Goal: Information Seeking & Learning: Check status

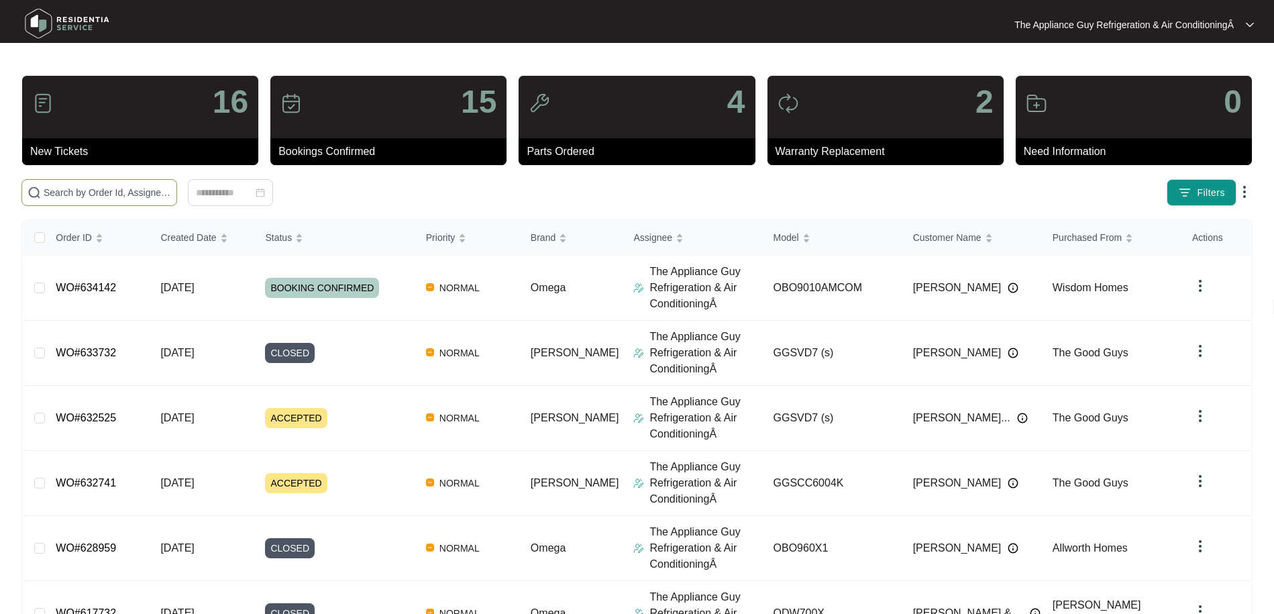
click at [94, 189] on input "text" at bounding box center [107, 192] width 127 height 15
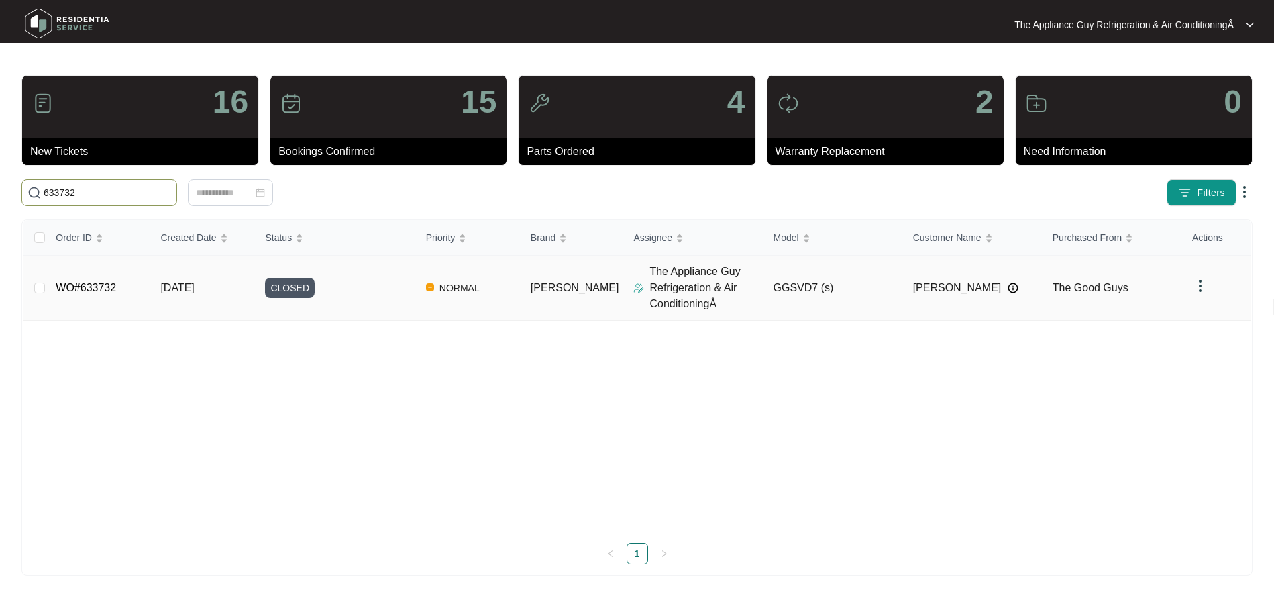
type input "633732"
click at [195, 280] on td "[DATE]" at bounding box center [202, 288] width 105 height 65
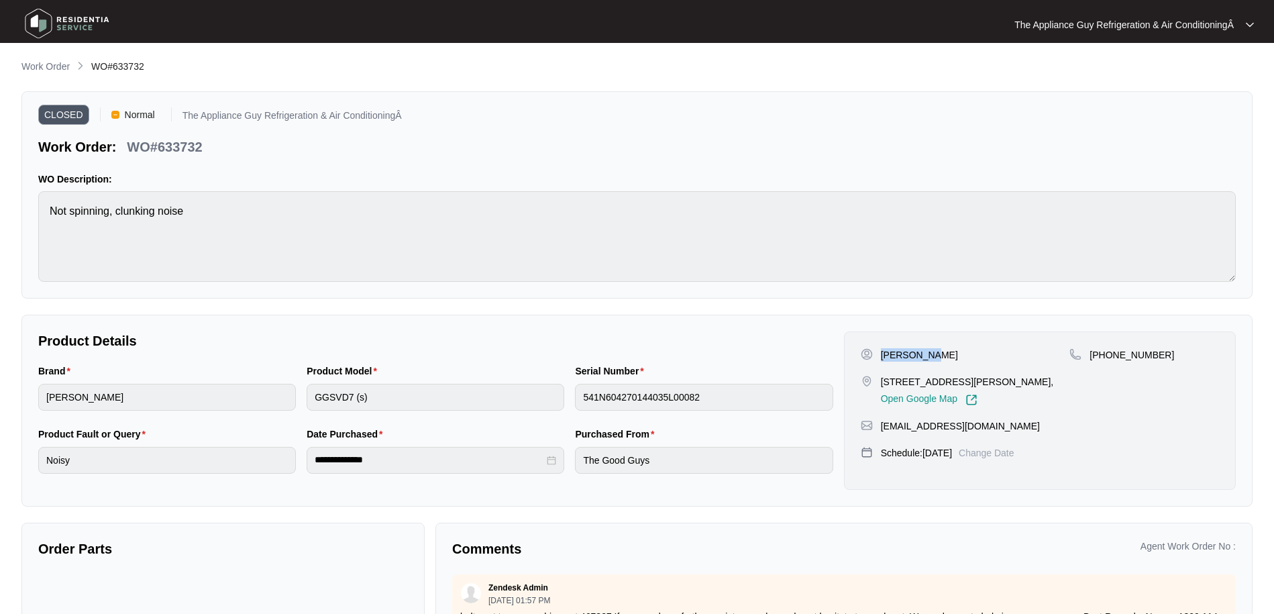
drag, startPoint x: 882, startPoint y: 354, endPoint x: 933, endPoint y: 357, distance: 51.1
click at [933, 357] on div "[PERSON_NAME]" at bounding box center [965, 354] width 209 height 13
copy p "[PERSON_NAME]"
drag, startPoint x: 883, startPoint y: 426, endPoint x: 927, endPoint y: 432, distance: 44.7
click at [975, 436] on div "[PERSON_NAME] [STREET_ADDRESS][PERSON_NAME], Open Google Map [PHONE_NUMBER] [EM…" at bounding box center [1040, 410] width 392 height 158
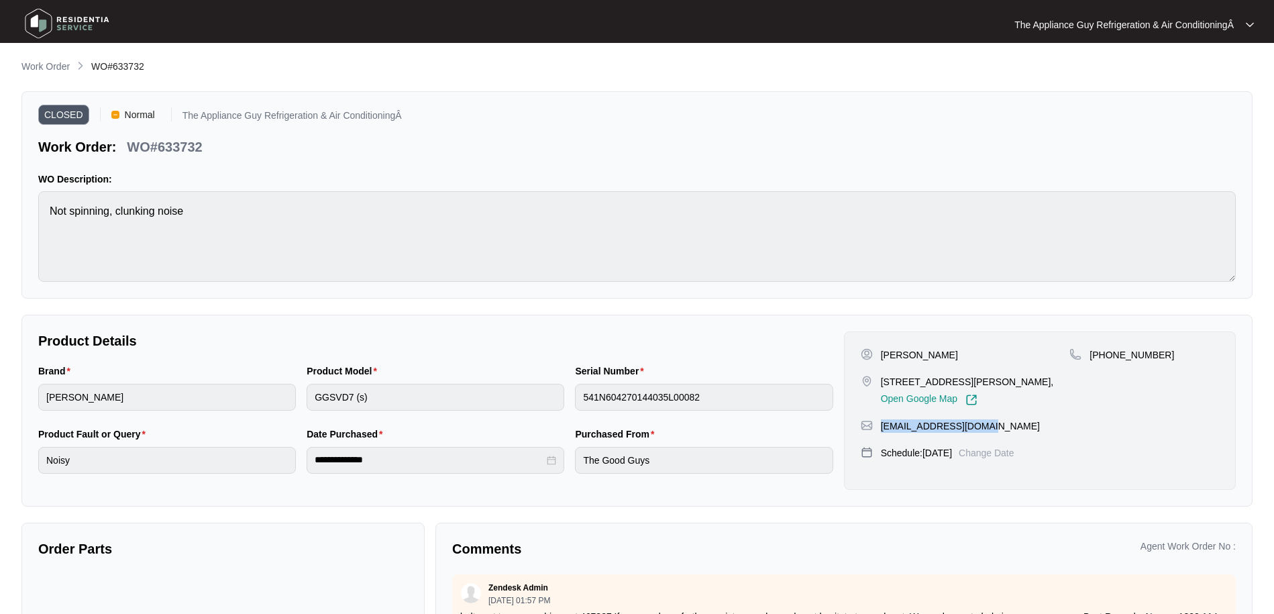
drag, startPoint x: 881, startPoint y: 429, endPoint x: 981, endPoint y: 431, distance: 100.0
click at [981, 431] on div "[EMAIL_ADDRESS][DOMAIN_NAME]" at bounding box center [1040, 425] width 358 height 13
copy p "[EMAIL_ADDRESS][DOMAIN_NAME]"
drag, startPoint x: 1092, startPoint y: 352, endPoint x: 1155, endPoint y: 354, distance: 62.4
click at [1158, 354] on div "[PHONE_NUMBER]" at bounding box center [1145, 354] width 150 height 13
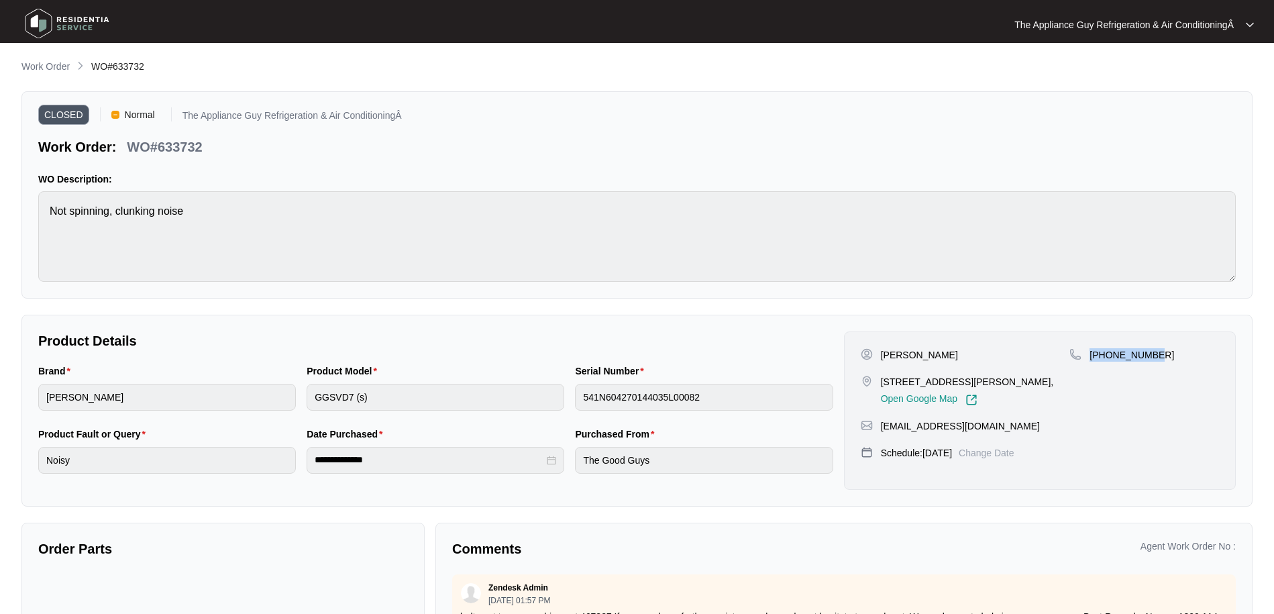
drag, startPoint x: 1105, startPoint y: 355, endPoint x: 1155, endPoint y: 356, distance: 49.7
click at [1155, 356] on div "[PHONE_NUMBER]" at bounding box center [1145, 354] width 150 height 13
copy p "[PHONE_NUMBER]"
drag, startPoint x: 93, startPoint y: 66, endPoint x: 162, endPoint y: 72, distance: 69.4
click at [162, 72] on div "Work Order WO#633732" at bounding box center [636, 67] width 1231 height 16
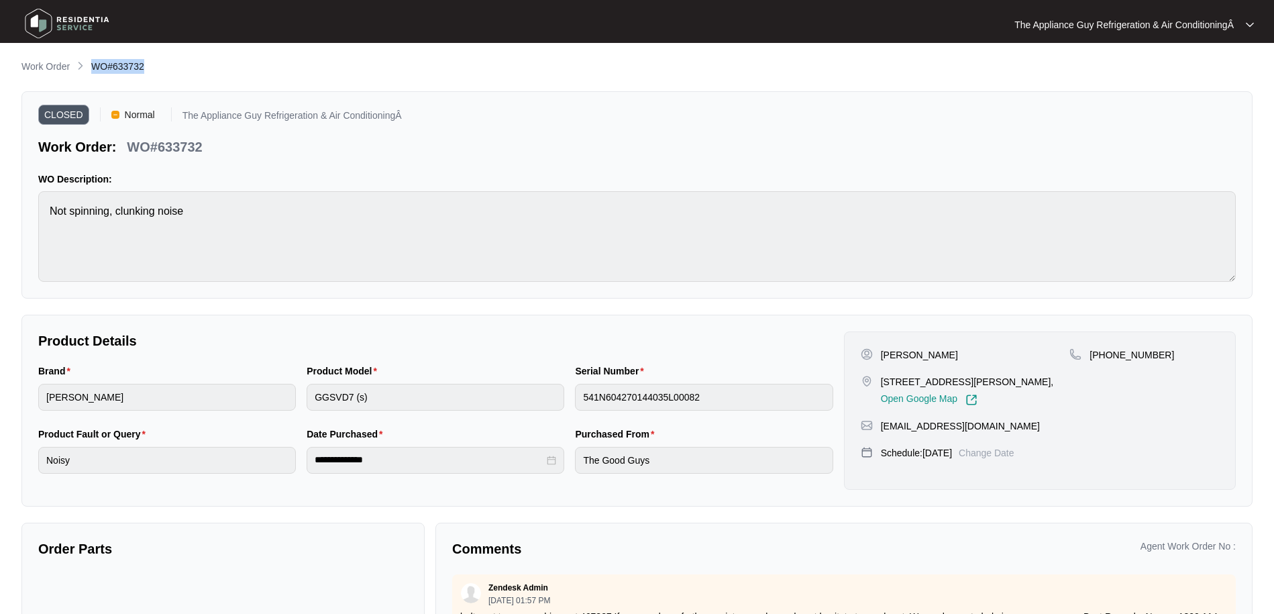
copy span "WO#633732"
click at [51, 69] on p "Work Order" at bounding box center [45, 66] width 48 height 13
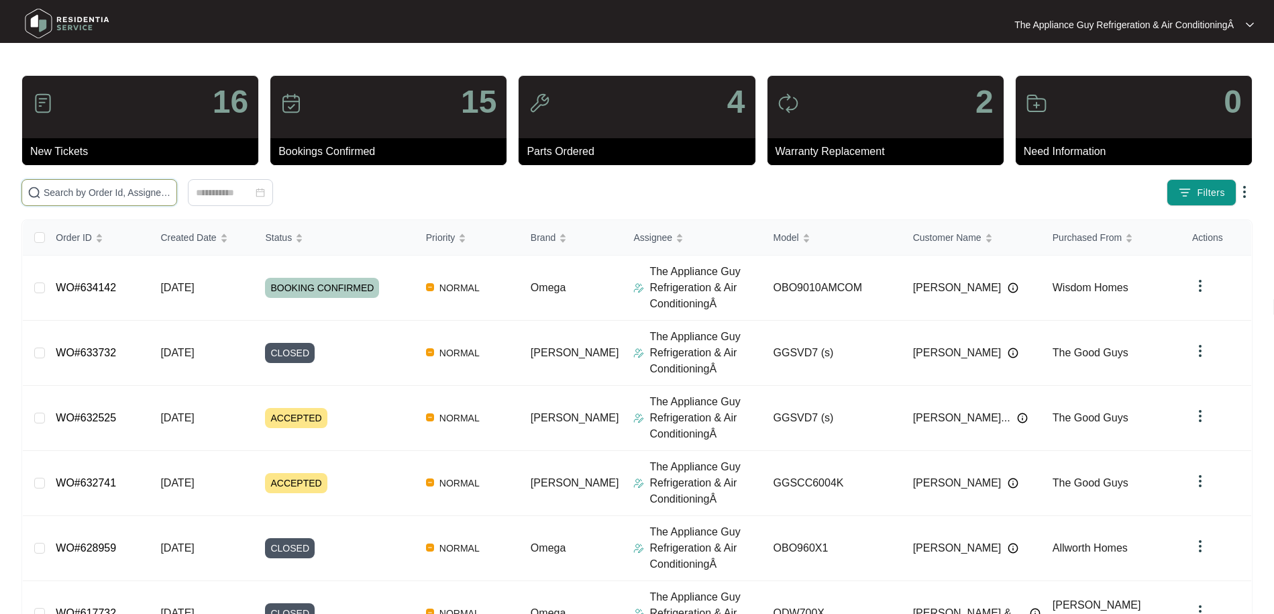
click at [125, 190] on input "text" at bounding box center [107, 192] width 127 height 15
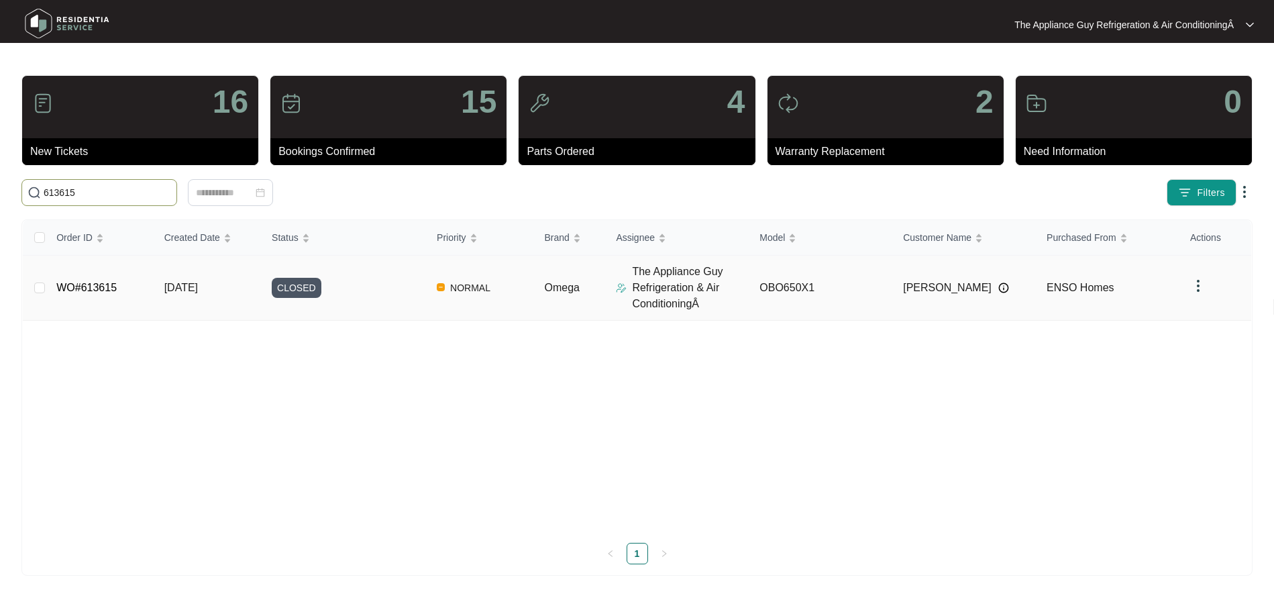
type input "613615"
click at [197, 285] on span "[DATE]" at bounding box center [181, 287] width 34 height 11
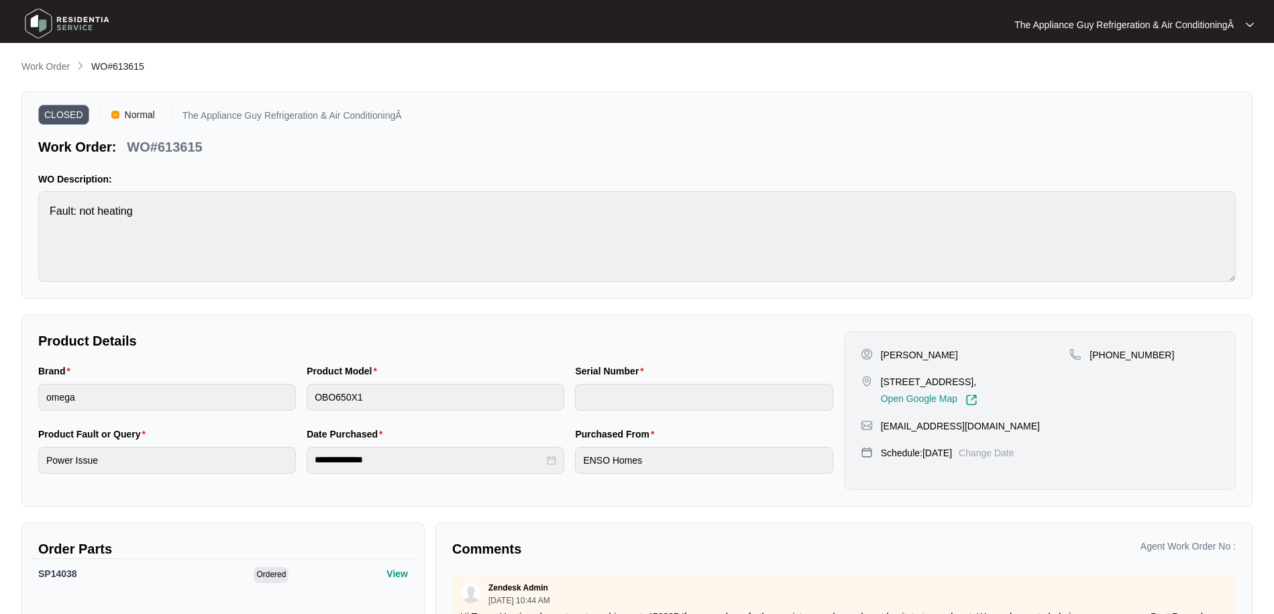
click at [93, 64] on span "WO#613615" at bounding box center [117, 66] width 53 height 11
drag, startPoint x: 94, startPoint y: 66, endPoint x: 184, endPoint y: 68, distance: 90.0
click at [184, 68] on div "Work Order WO#613615" at bounding box center [636, 67] width 1231 height 16
copy span "WO#613615"
drag, startPoint x: 888, startPoint y: 354, endPoint x: 965, endPoint y: 351, distance: 77.2
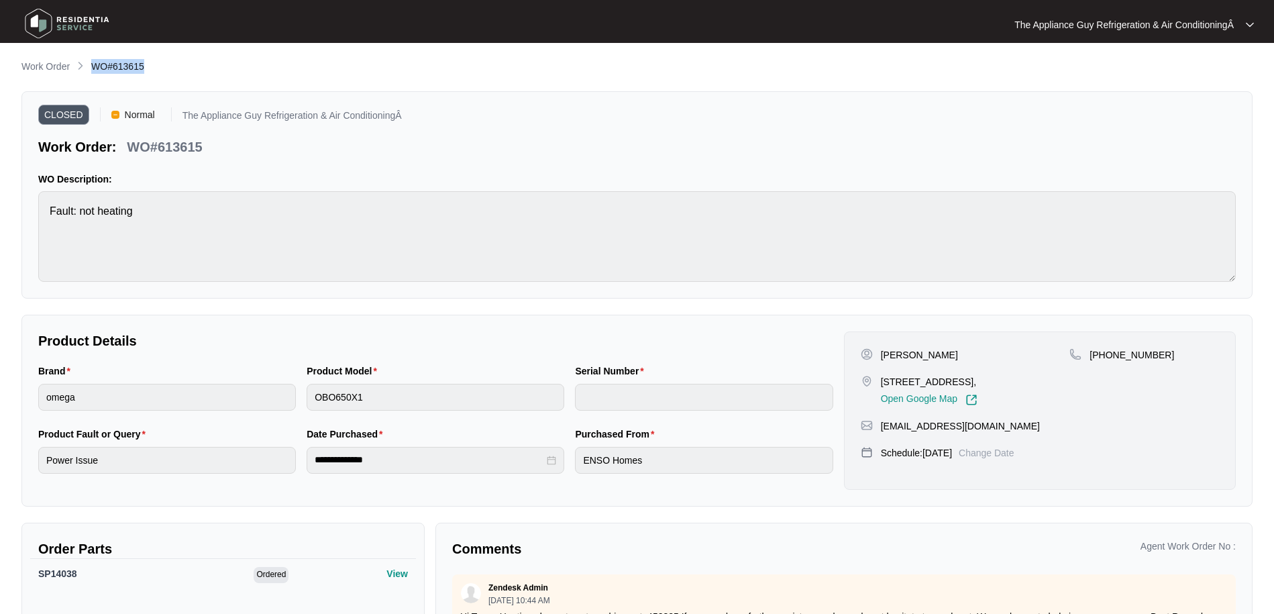
click at [965, 351] on div "[PERSON_NAME]" at bounding box center [965, 354] width 209 height 13
copy p "[PERSON_NAME]"
click at [881, 382] on p "[STREET_ADDRESS]," at bounding box center [929, 381] width 97 height 13
drag, startPoint x: 880, startPoint y: 382, endPoint x: 1058, endPoint y: 384, distance: 177.2
click at [978, 384] on p "[STREET_ADDRESS]," at bounding box center [929, 381] width 97 height 13
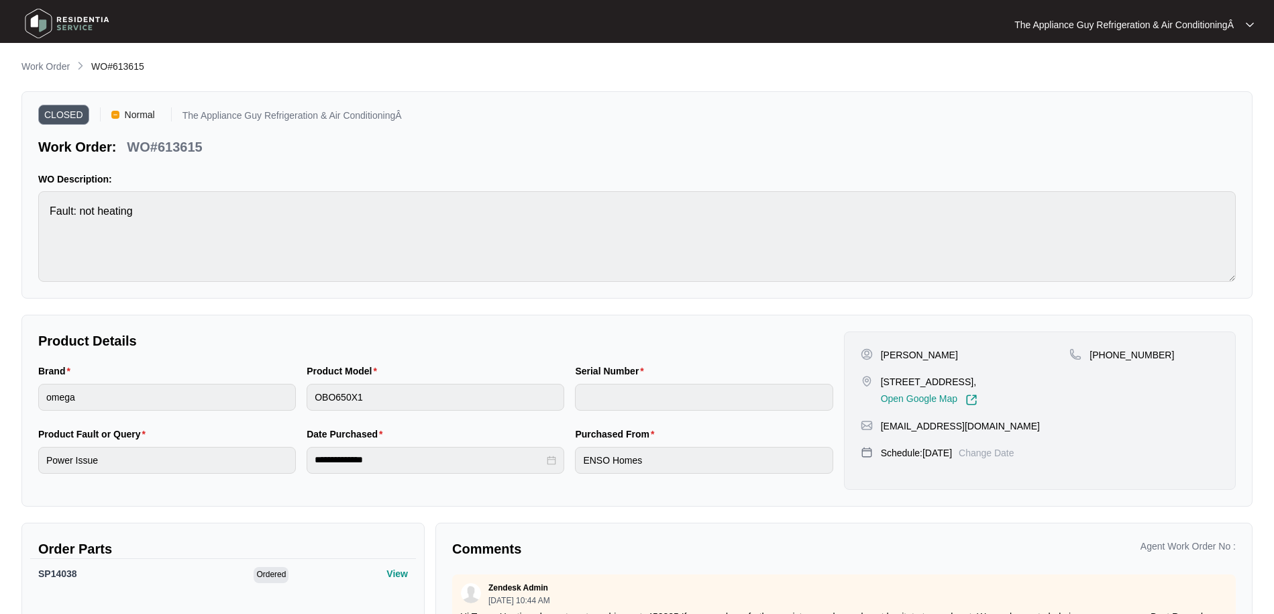
copy p "[STREET_ADDRESS]"
click at [50, 70] on p "Work Order" at bounding box center [45, 66] width 48 height 13
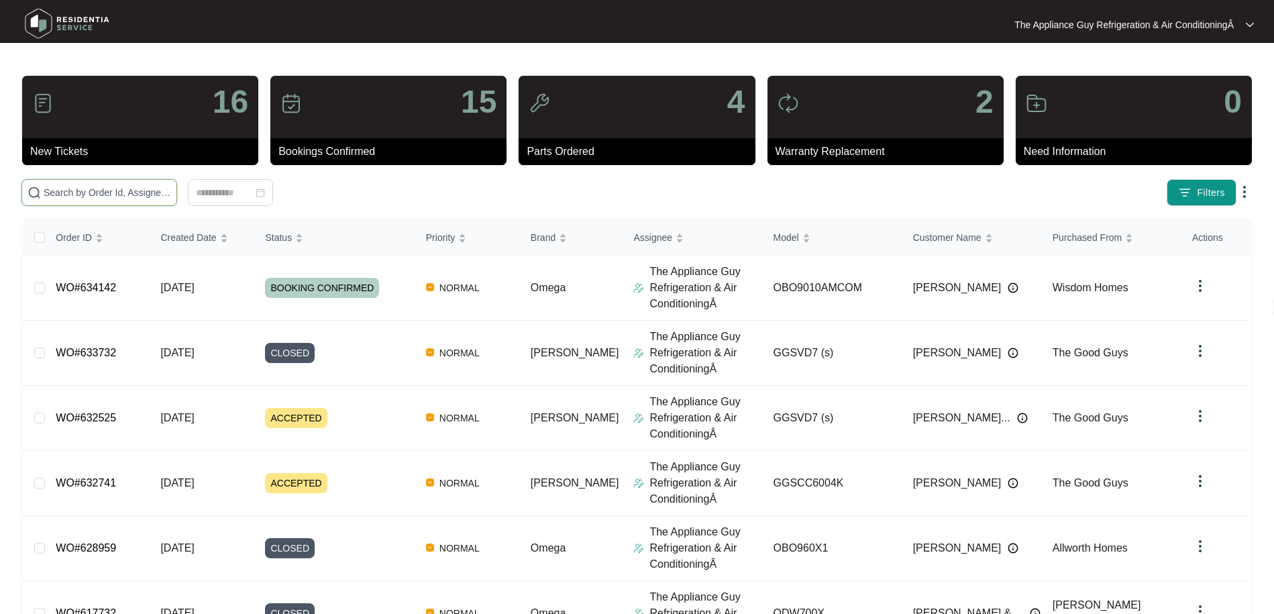
click at [136, 195] on input "text" at bounding box center [107, 192] width 127 height 15
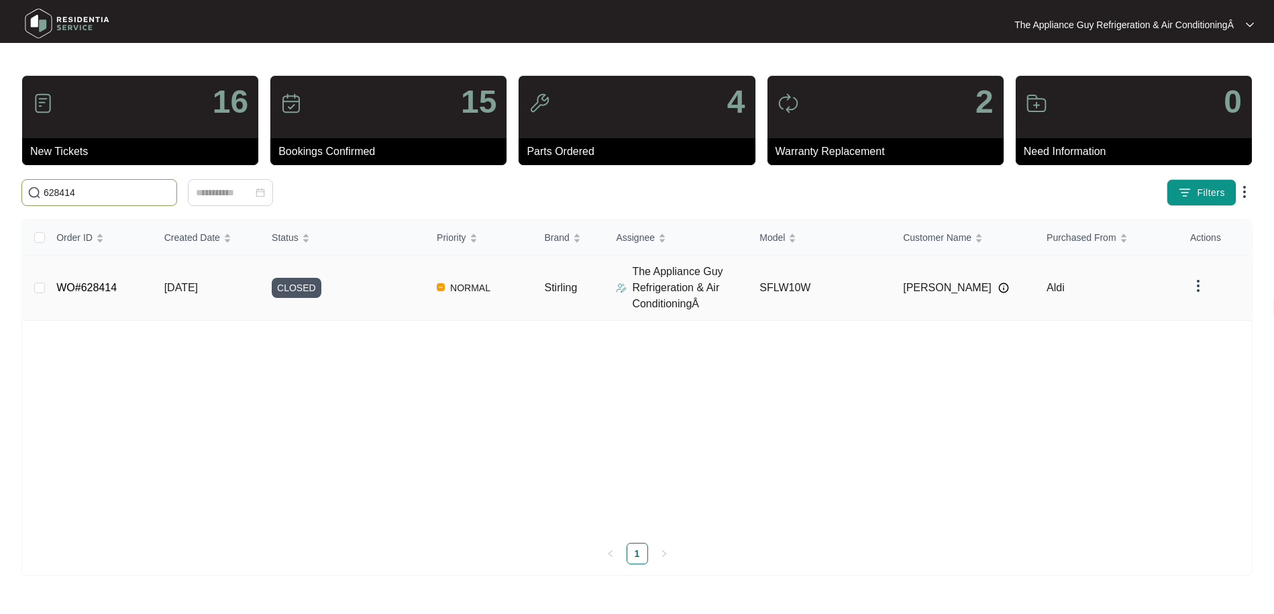
type input "628414"
click at [222, 280] on td "[DATE]" at bounding box center [207, 288] width 107 height 65
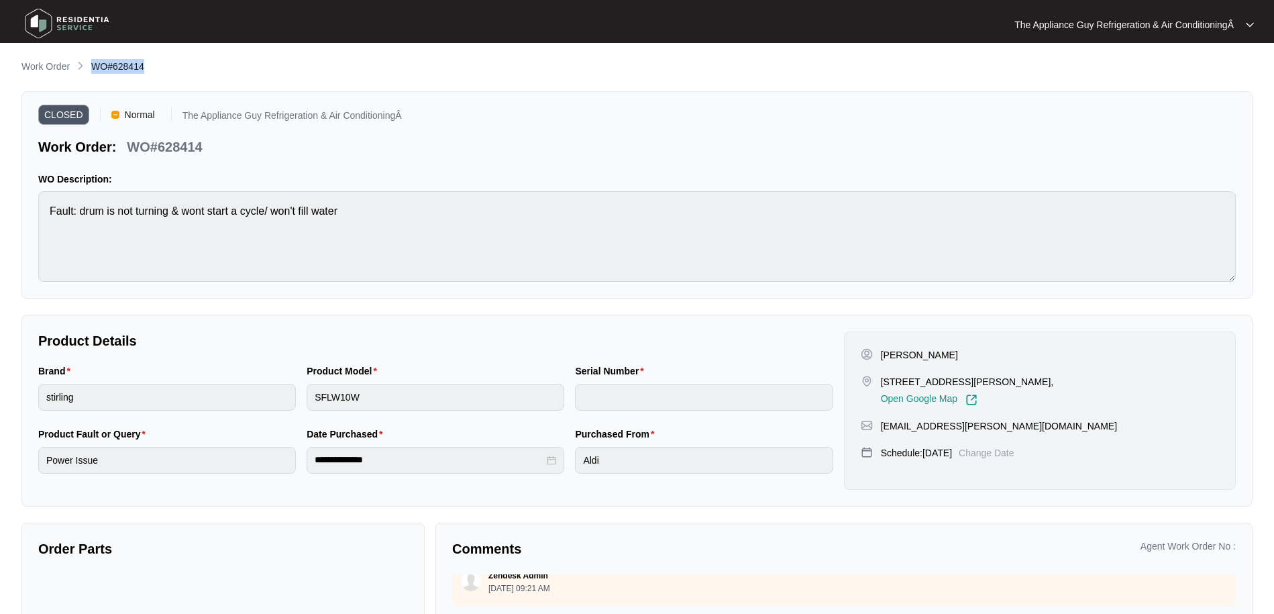
drag, startPoint x: 91, startPoint y: 66, endPoint x: 170, endPoint y: 70, distance: 78.6
click at [170, 70] on div "Work Order WO#628414" at bounding box center [636, 67] width 1231 height 16
copy span "WO#628414"
drag, startPoint x: 896, startPoint y: 354, endPoint x: 953, endPoint y: 361, distance: 56.8
click at [953, 361] on div "[PERSON_NAME]" at bounding box center [965, 354] width 209 height 13
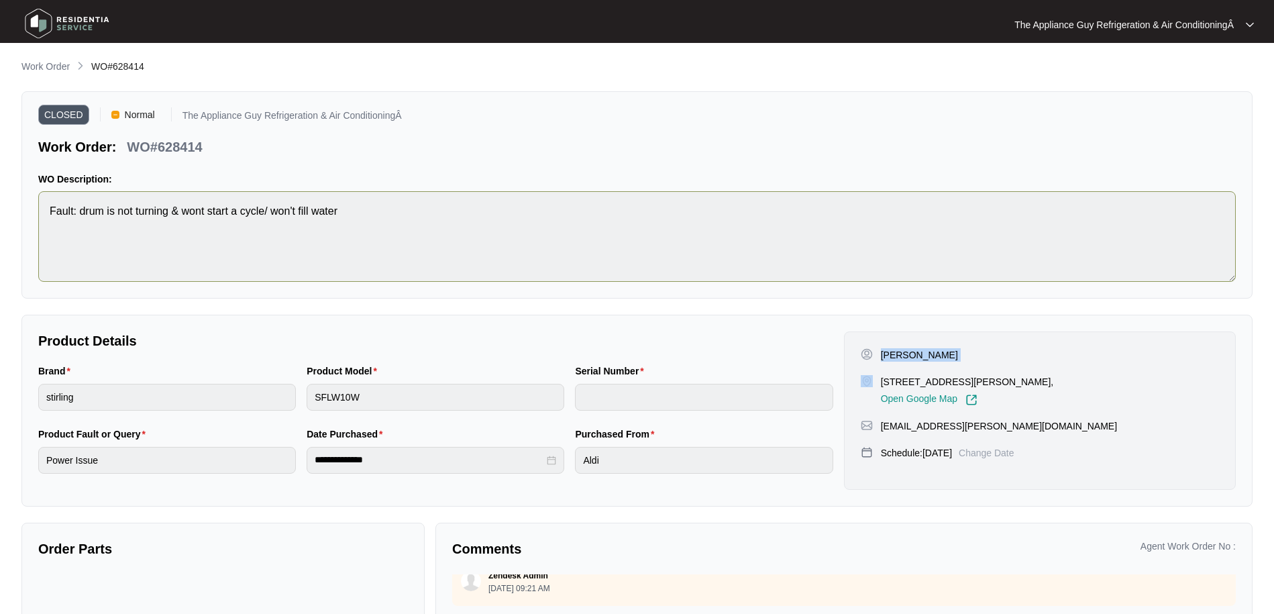
copy p "[PERSON_NAME]"
drag, startPoint x: 894, startPoint y: 382, endPoint x: 1057, endPoint y: 386, distance: 162.4
click at [1057, 386] on div "[STREET_ADDRESS][PERSON_NAME], Open Google Map" at bounding box center [965, 390] width 209 height 31
drag, startPoint x: 1059, startPoint y: 385, endPoint x: 1066, endPoint y: 385, distance: 6.7
click at [1054, 385] on p "[STREET_ADDRESS][PERSON_NAME]," at bounding box center [967, 381] width 173 height 13
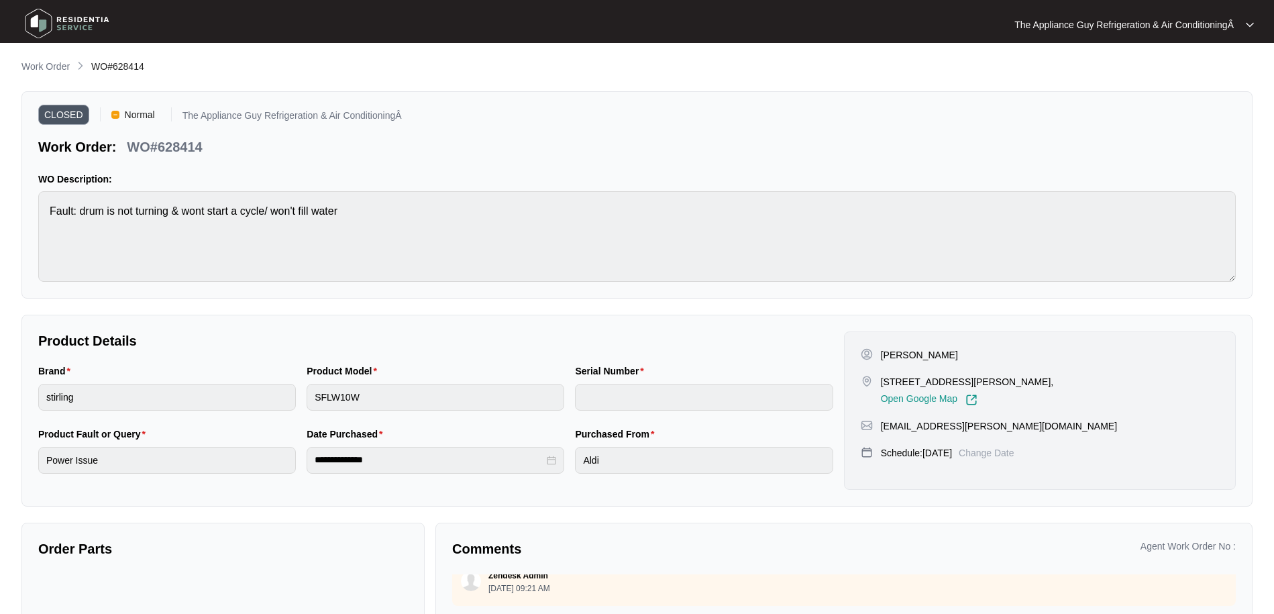
drag, startPoint x: 1053, startPoint y: 385, endPoint x: 919, endPoint y: 383, distance: 133.5
click at [941, 383] on p "[STREET_ADDRESS][PERSON_NAME]," at bounding box center [967, 381] width 173 height 13
drag, startPoint x: 956, startPoint y: 387, endPoint x: 1067, endPoint y: 383, distance: 111.5
click at [1054, 383] on p "[STREET_ADDRESS][PERSON_NAME]," at bounding box center [967, 381] width 173 height 13
copy p "[STREET_ADDRESS][PERSON_NAME],"
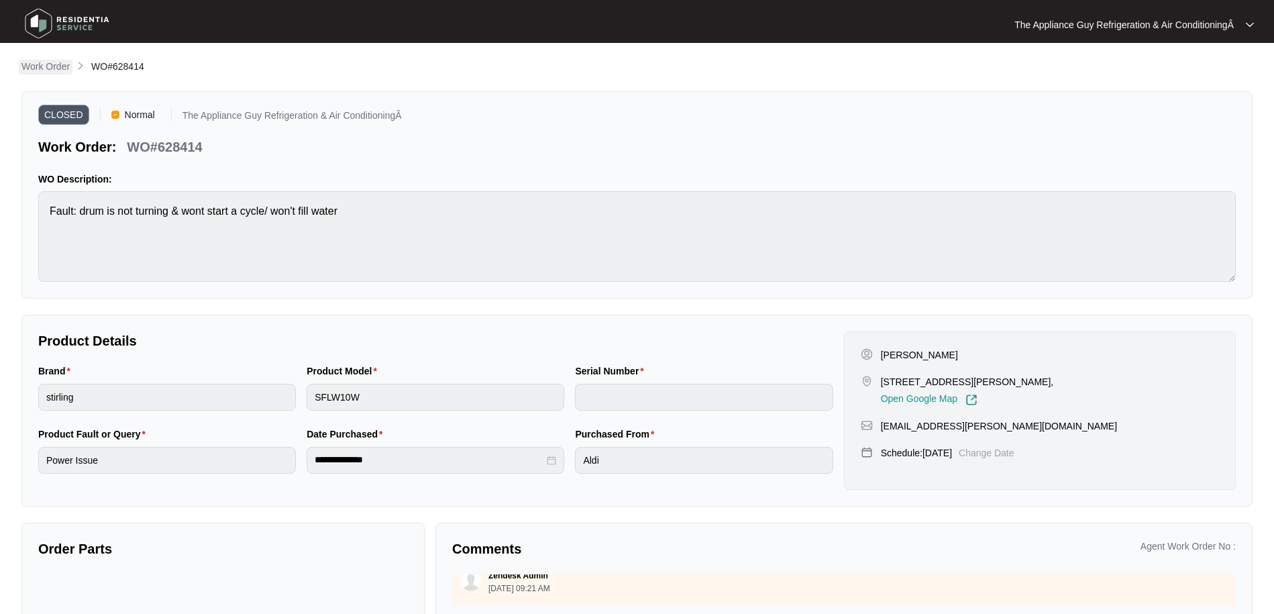
click at [64, 67] on p "Work Order" at bounding box center [45, 66] width 48 height 13
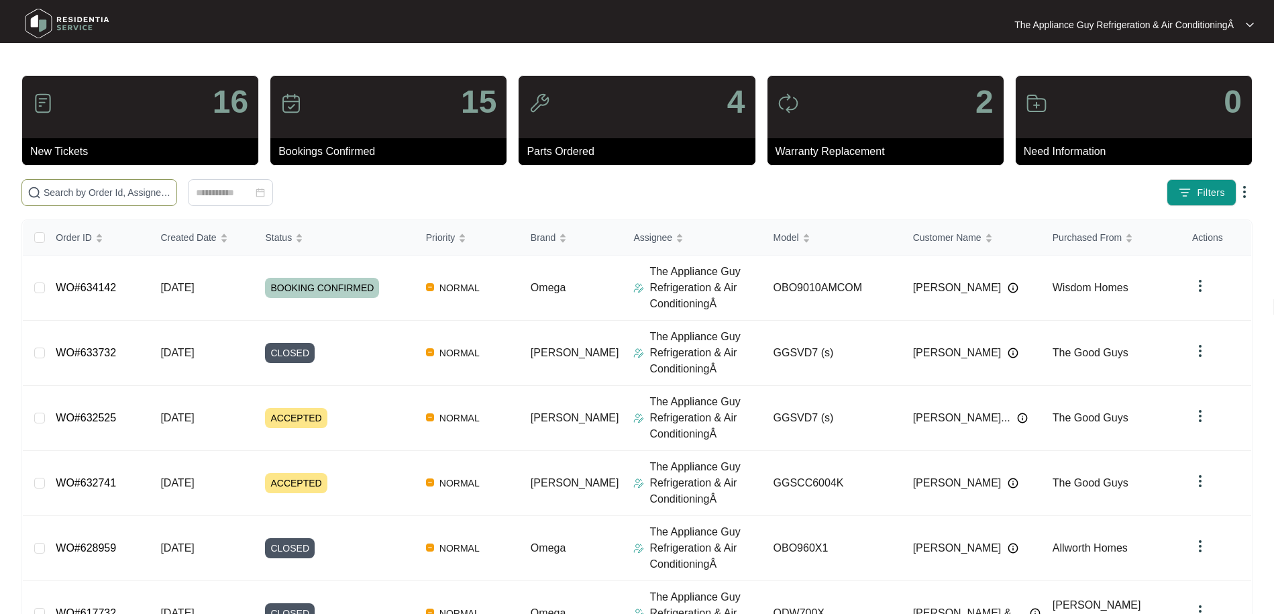
click at [144, 193] on input "text" at bounding box center [107, 192] width 127 height 15
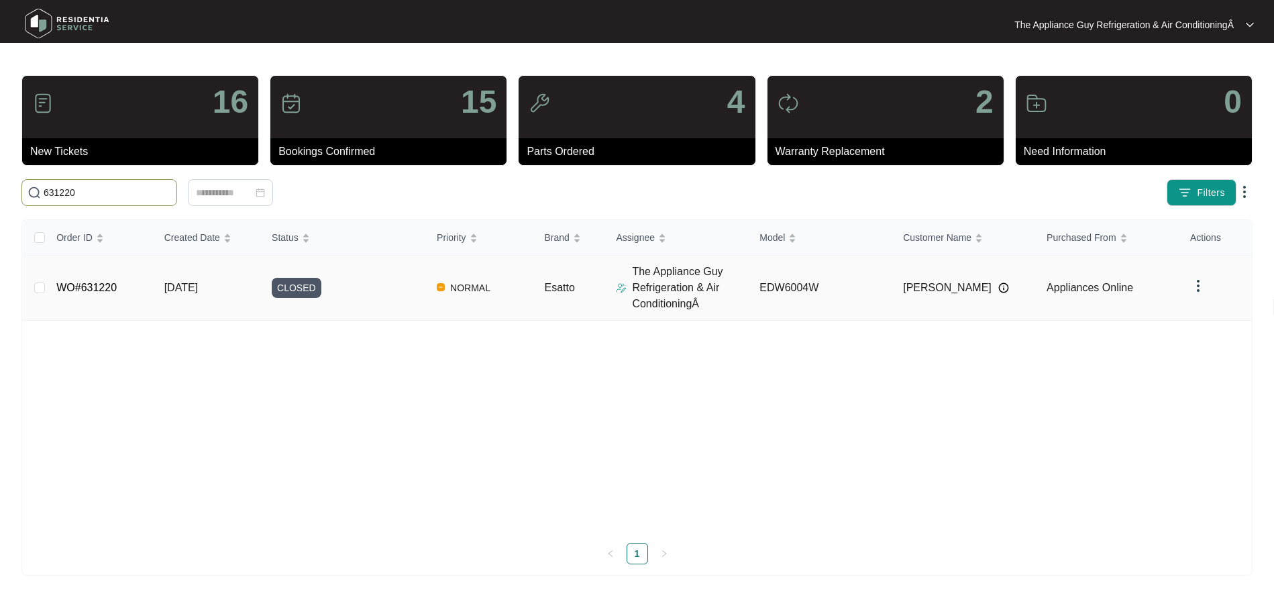
type input "631220"
click at [181, 282] on span "[DATE]" at bounding box center [181, 287] width 34 height 11
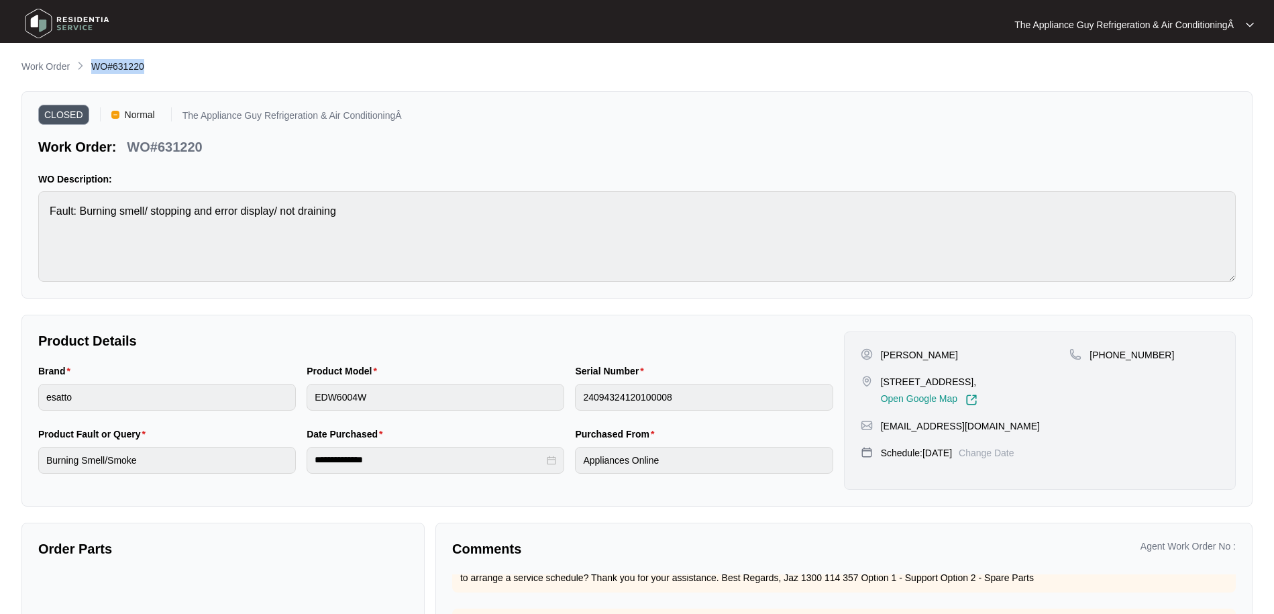
drag, startPoint x: 91, startPoint y: 68, endPoint x: 147, endPoint y: 68, distance: 55.7
click at [146, 68] on div "Work Order WO#631220" at bounding box center [636, 67] width 1231 height 16
drag, startPoint x: 880, startPoint y: 357, endPoint x: 931, endPoint y: 356, distance: 51.7
click at [932, 356] on div "[PERSON_NAME]" at bounding box center [965, 354] width 209 height 13
drag, startPoint x: 882, startPoint y: 381, endPoint x: 1041, endPoint y: 380, distance: 159.0
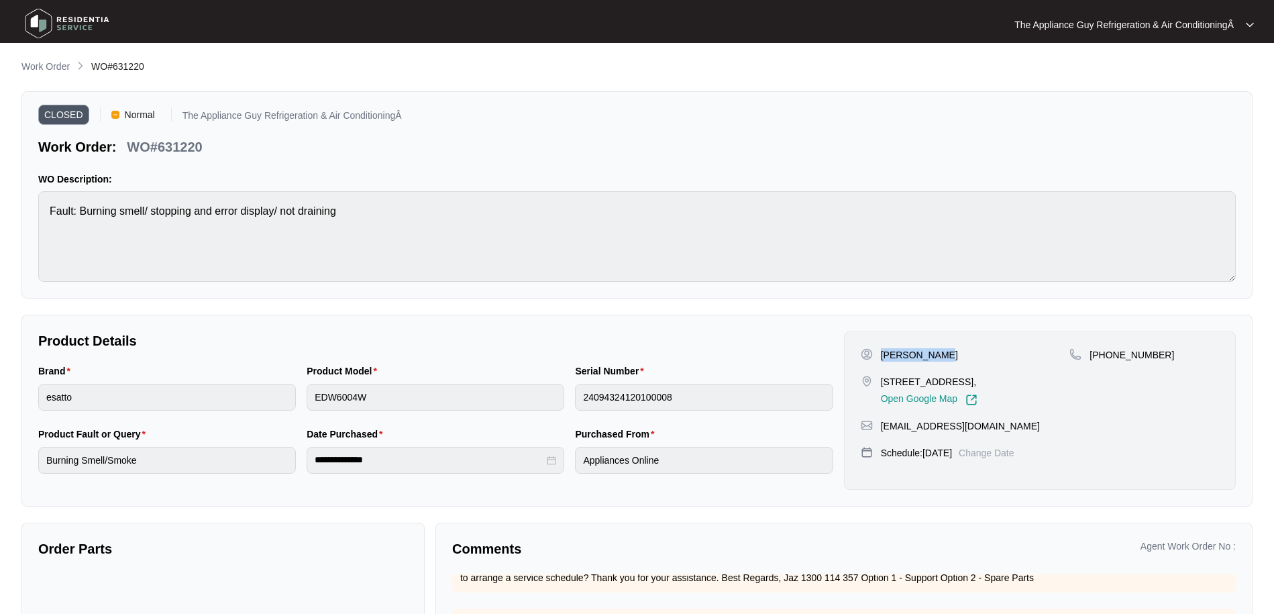
click at [978, 379] on p "[STREET_ADDRESS]," at bounding box center [929, 381] width 97 height 13
click at [50, 70] on p "Work Order" at bounding box center [45, 66] width 48 height 13
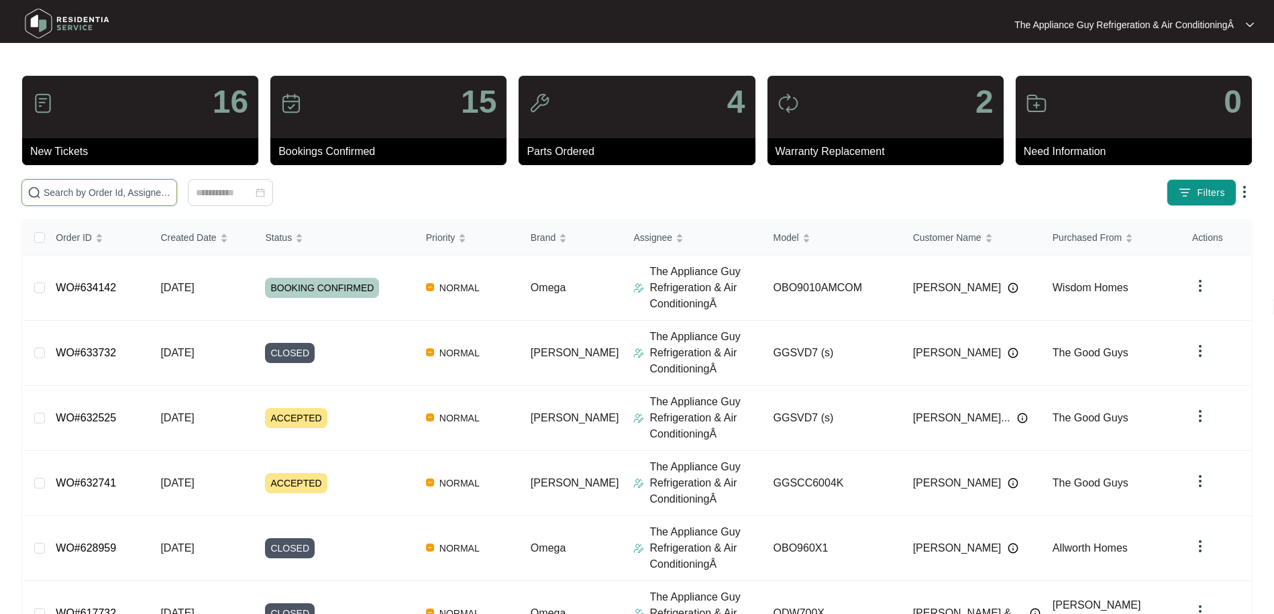
click at [136, 198] on input "text" at bounding box center [107, 192] width 127 height 15
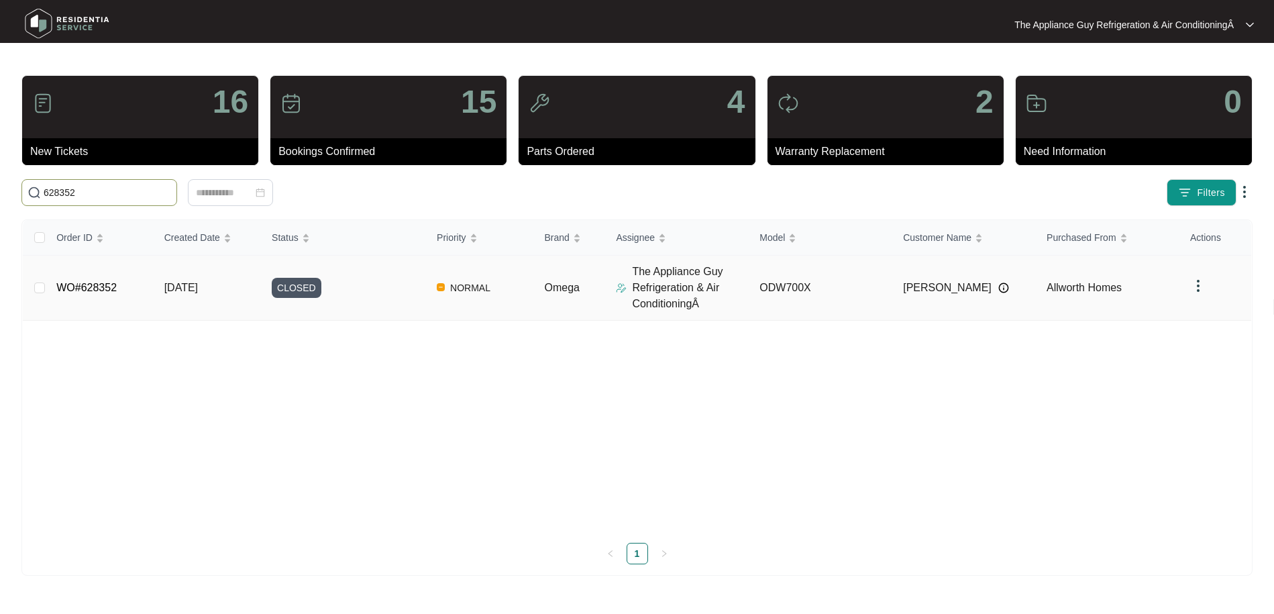
type input "628352"
click at [198, 287] on span "[DATE]" at bounding box center [181, 287] width 34 height 11
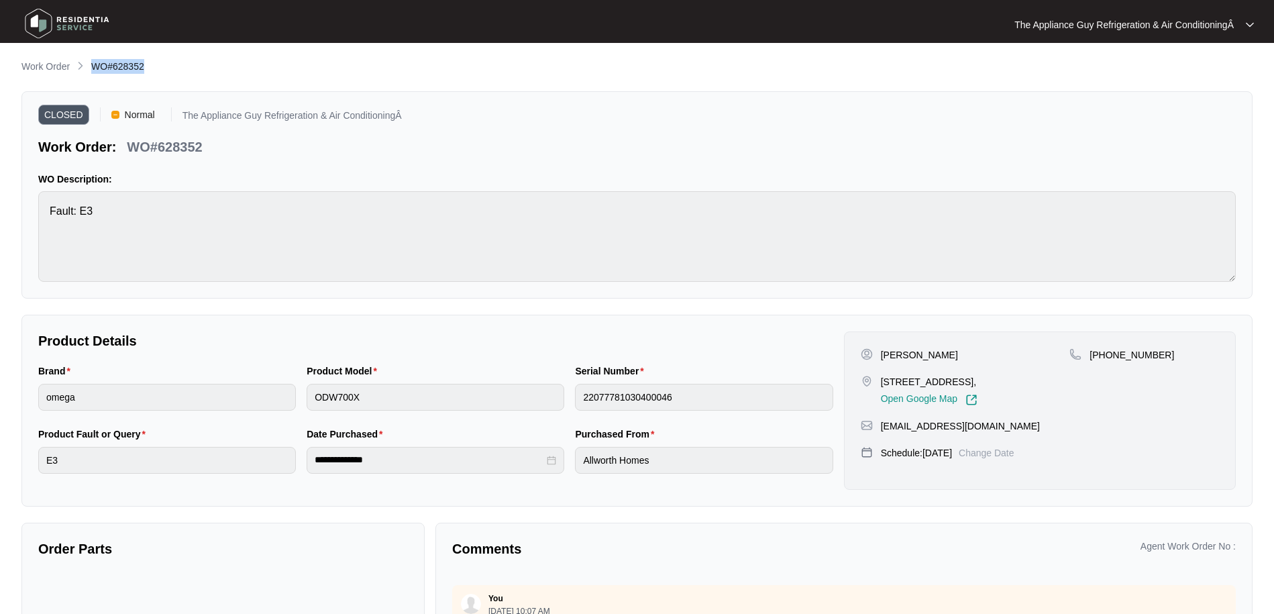
drag, startPoint x: 92, startPoint y: 68, endPoint x: 156, endPoint y: 68, distance: 64.4
click at [156, 68] on div "Work Order WO#628352" at bounding box center [636, 67] width 1231 height 16
drag, startPoint x: 880, startPoint y: 354, endPoint x: 921, endPoint y: 360, distance: 41.4
click at [921, 360] on div "[PERSON_NAME]" at bounding box center [965, 354] width 209 height 13
drag, startPoint x: 890, startPoint y: 380, endPoint x: 963, endPoint y: 378, distance: 72.5
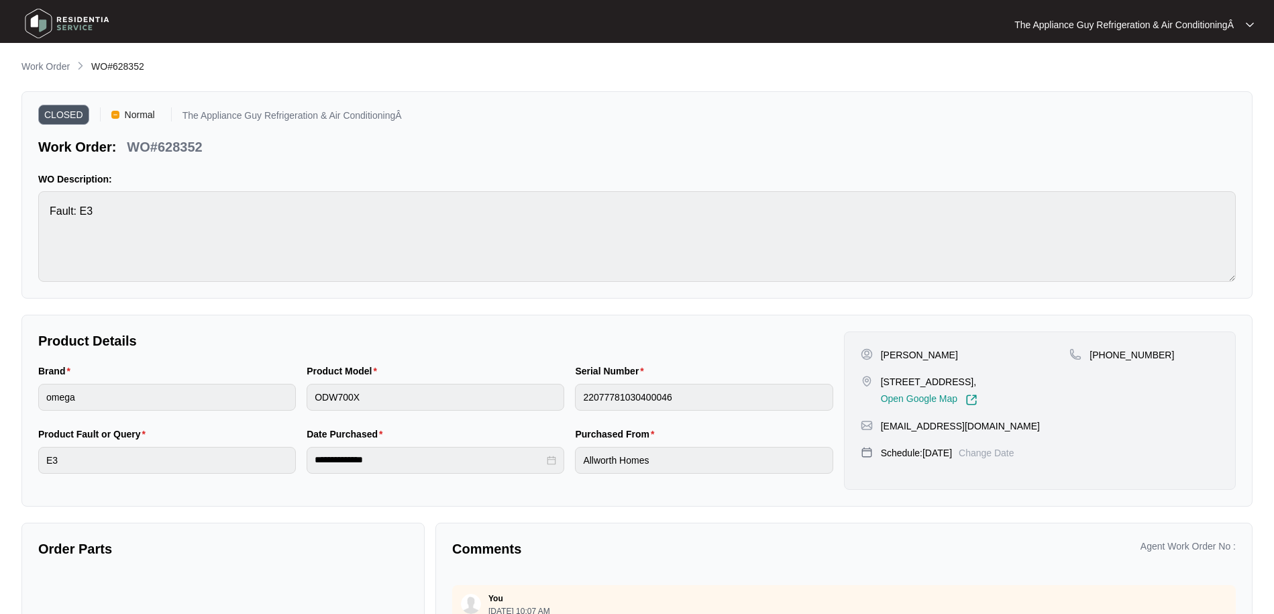
click at [970, 376] on p "[STREET_ADDRESS]," at bounding box center [929, 381] width 97 height 13
drag, startPoint x: 882, startPoint y: 382, endPoint x: 993, endPoint y: 421, distance: 117.4
click at [978, 385] on p "[STREET_ADDRESS]," at bounding box center [929, 381] width 97 height 13
click at [51, 66] on p "Work Order" at bounding box center [45, 66] width 48 height 13
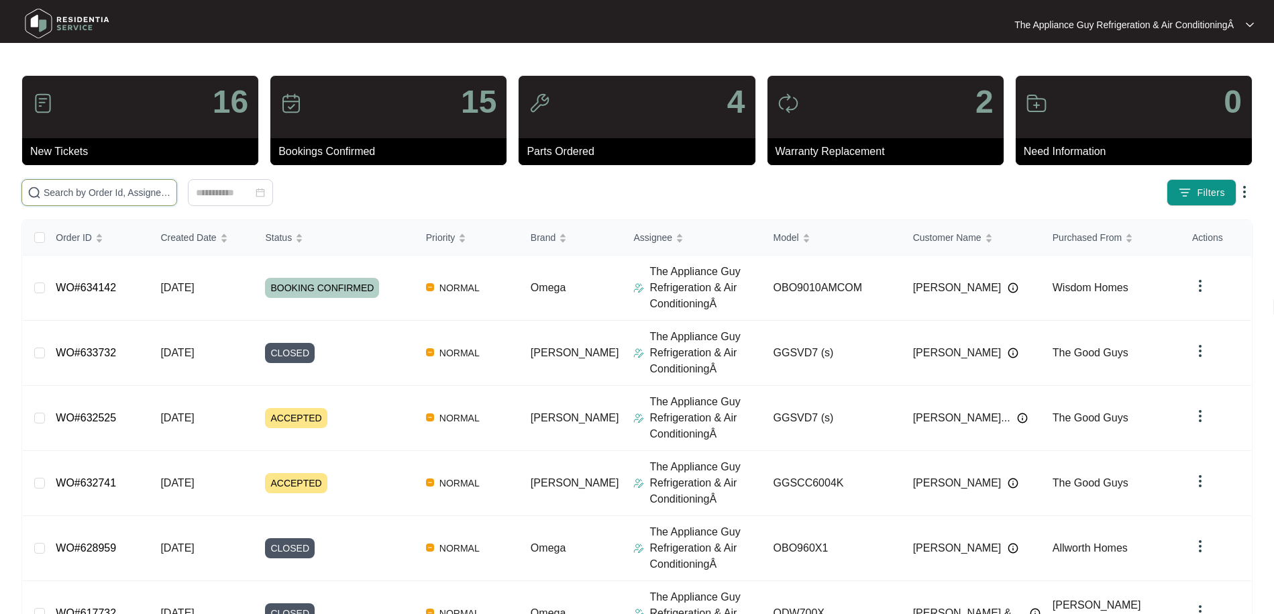
click at [127, 195] on input "text" at bounding box center [107, 192] width 127 height 15
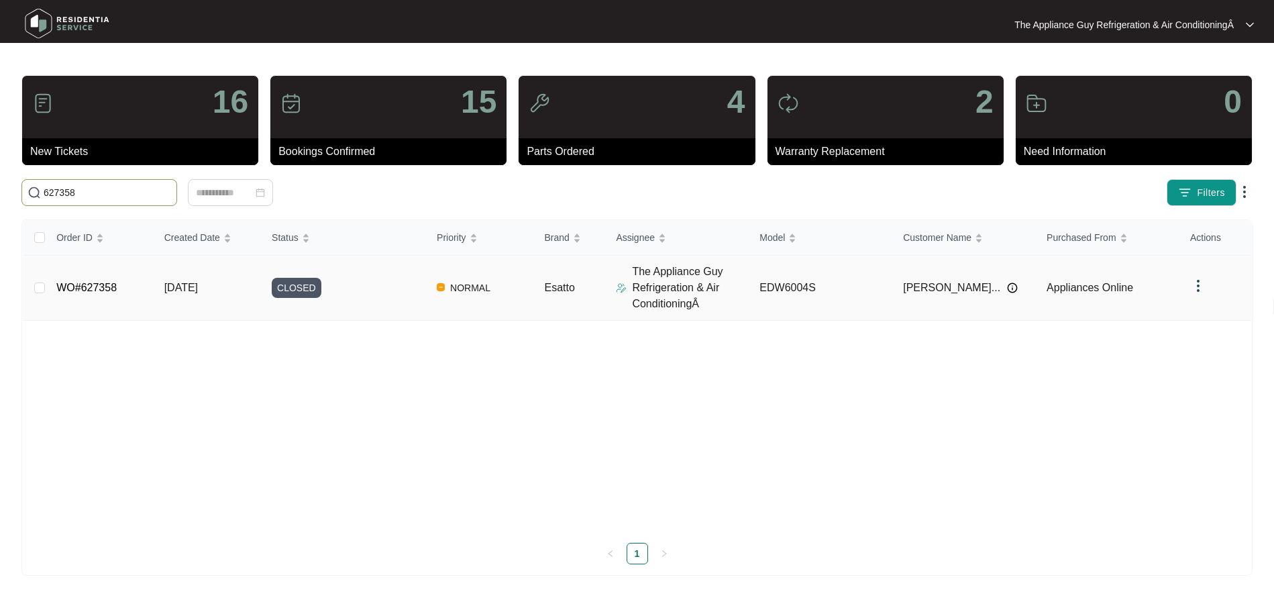
type input "627358"
click at [221, 285] on td "[DATE]" at bounding box center [207, 288] width 107 height 65
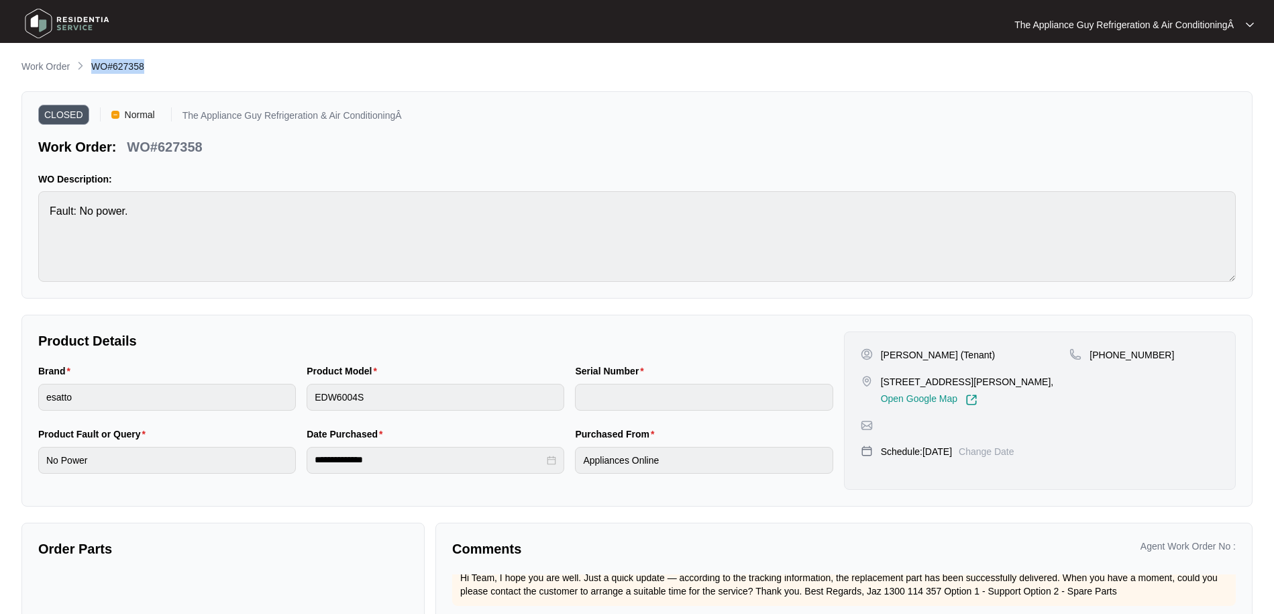
drag, startPoint x: 90, startPoint y: 68, endPoint x: 175, endPoint y: 123, distance: 101.4
click at [147, 68] on div "Work Order WO#627358" at bounding box center [636, 67] width 1231 height 16
drag, startPoint x: 878, startPoint y: 354, endPoint x: 988, endPoint y: 349, distance: 109.5
click at [988, 349] on div "[PERSON_NAME] (Tenant)" at bounding box center [965, 354] width 209 height 13
drag, startPoint x: 878, startPoint y: 380, endPoint x: 1027, endPoint y: 380, distance: 148.3
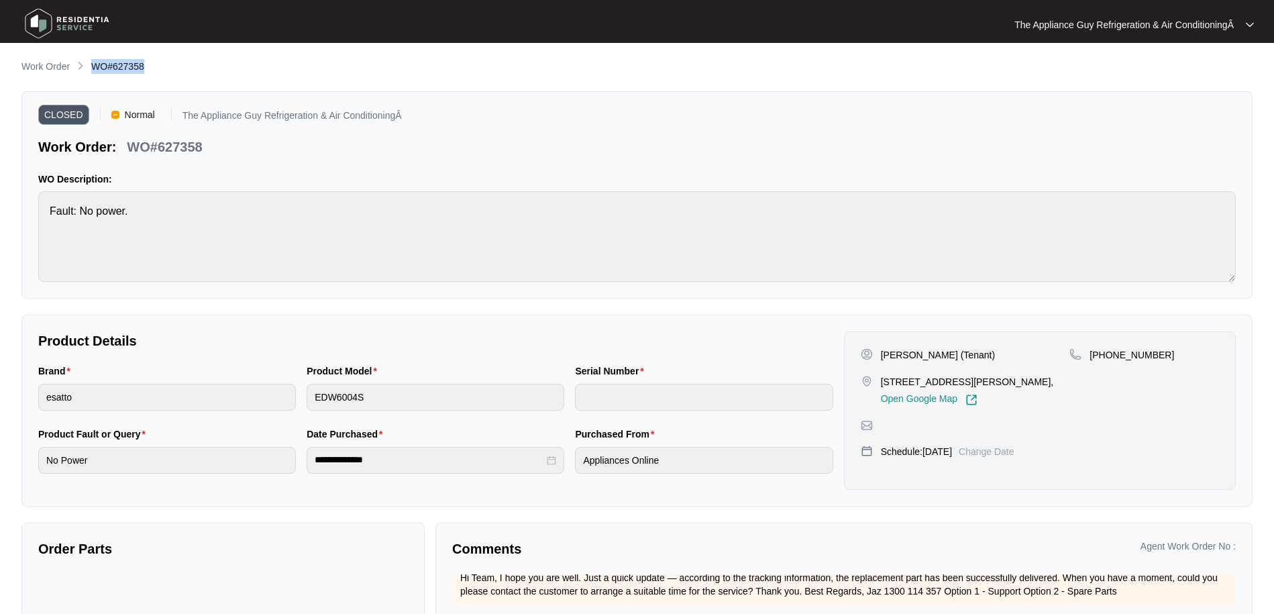
click at [1027, 380] on div "[STREET_ADDRESS][PERSON_NAME], Open Google Map" at bounding box center [965, 390] width 209 height 31
click at [58, 67] on p "Work Order" at bounding box center [45, 66] width 48 height 13
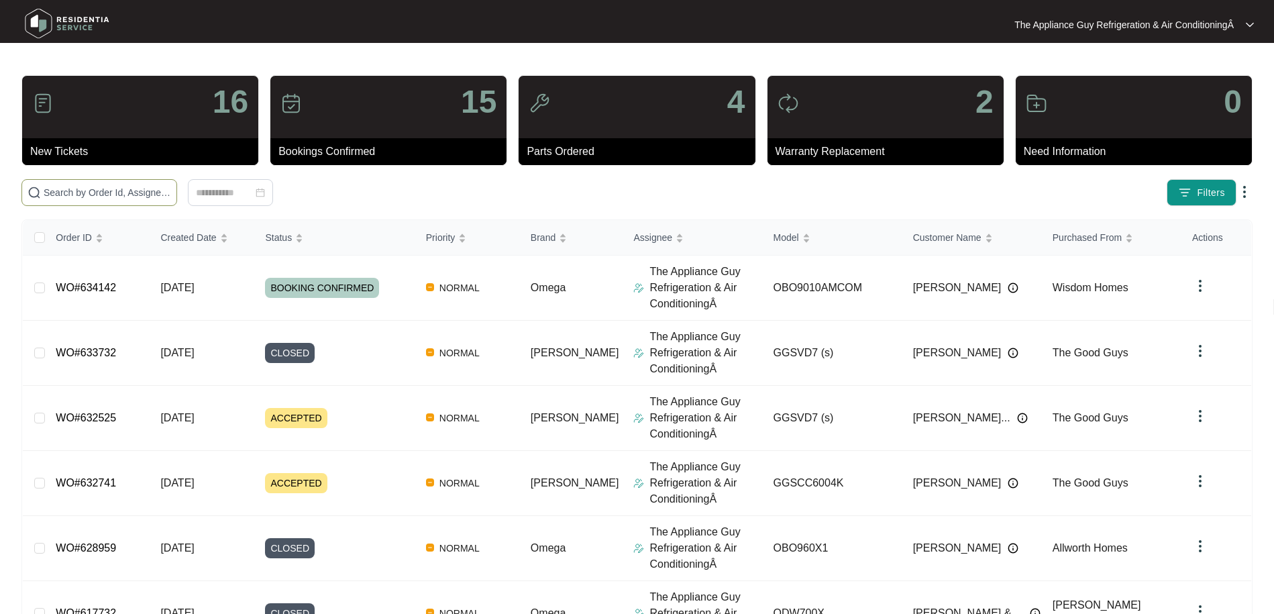
click at [128, 192] on input "text" at bounding box center [107, 192] width 127 height 15
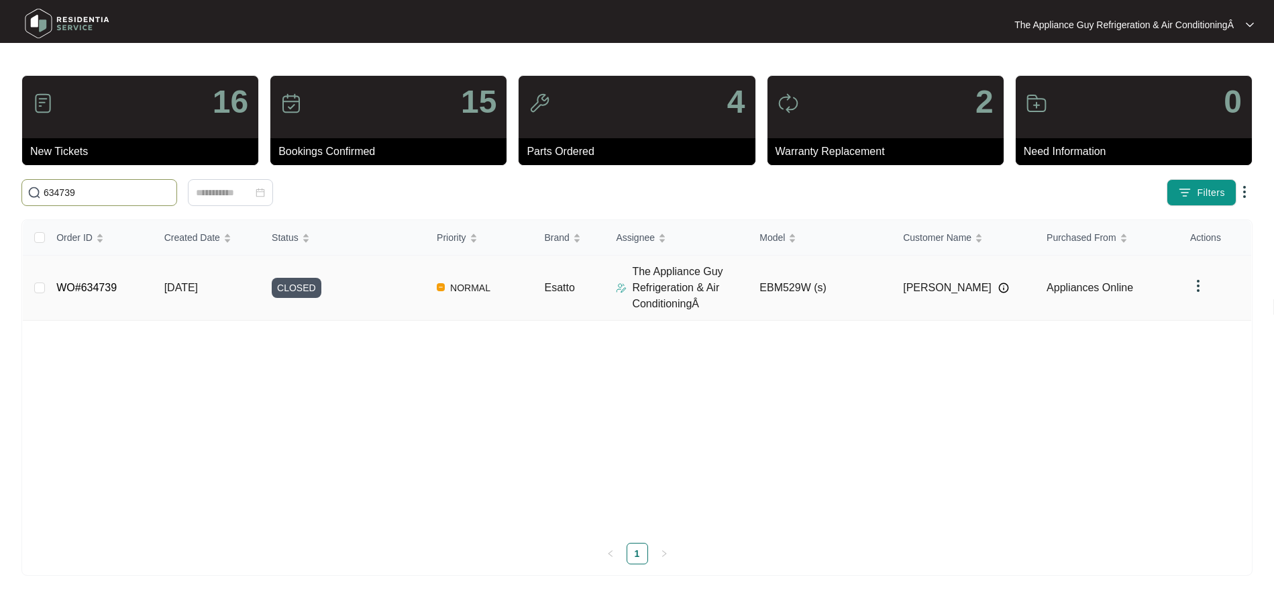
type input "634739"
click at [179, 288] on span "[DATE]" at bounding box center [181, 287] width 34 height 11
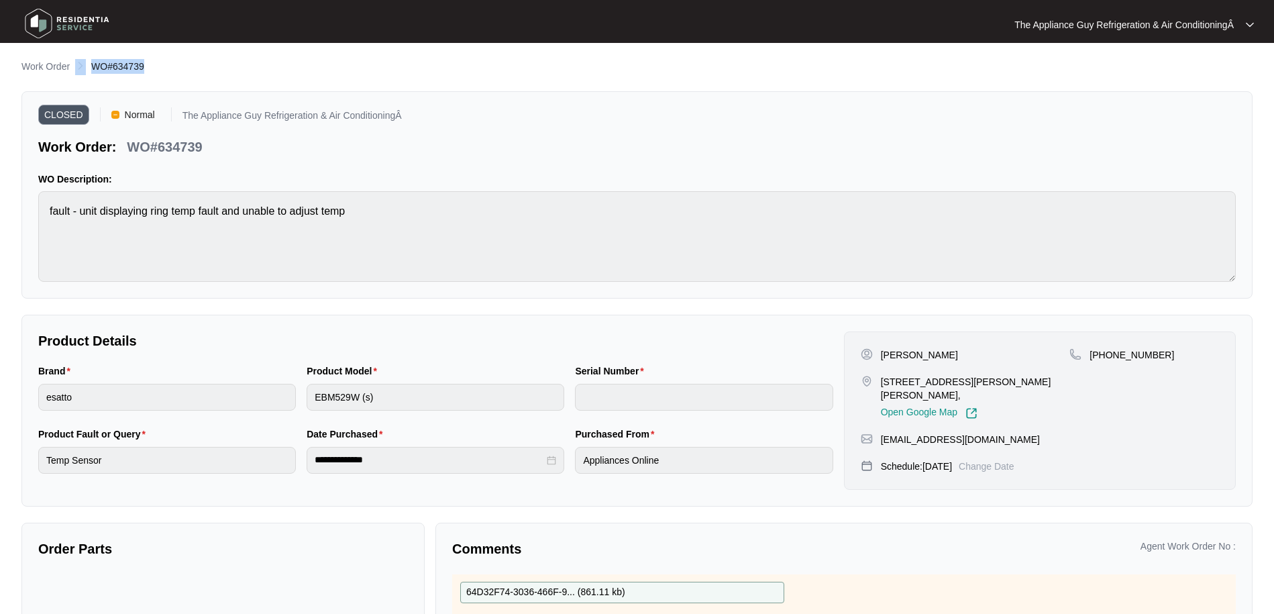
drag, startPoint x: 87, startPoint y: 62, endPoint x: 157, endPoint y: 69, distance: 70.8
click at [157, 69] on div "Work Order WO#634739" at bounding box center [636, 67] width 1231 height 16
drag, startPoint x: 883, startPoint y: 355, endPoint x: 931, endPoint y: 358, distance: 47.7
click at [932, 358] on div "[PERSON_NAME]" at bounding box center [965, 354] width 209 height 13
drag, startPoint x: 881, startPoint y: 380, endPoint x: 1046, endPoint y: 377, distance: 165.1
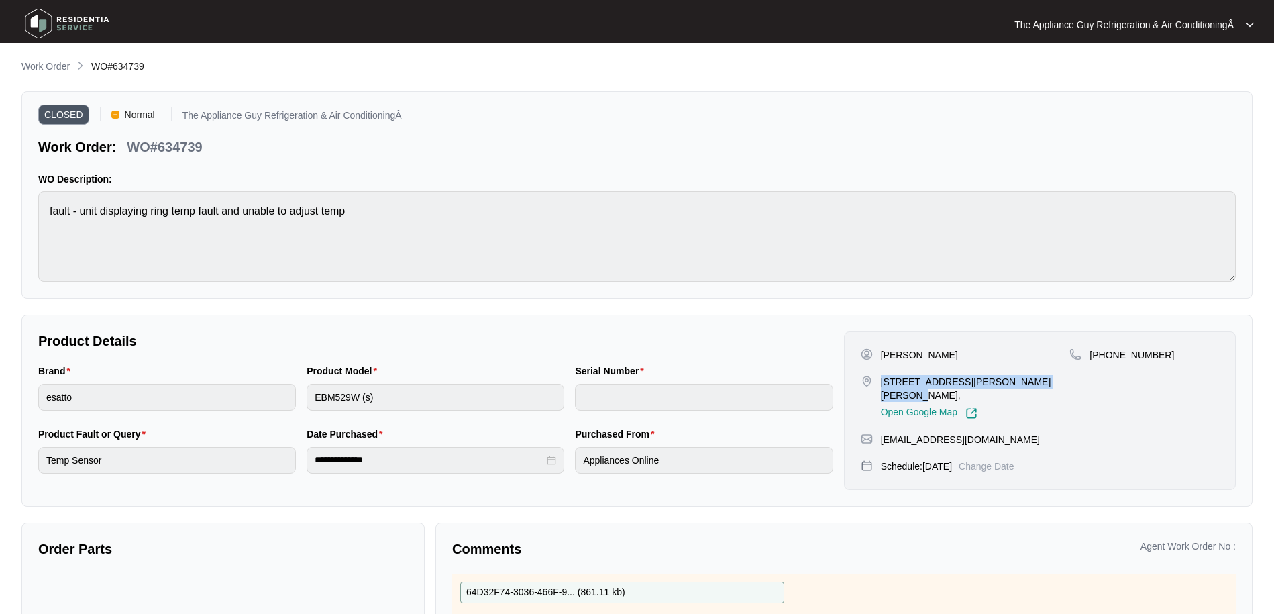
click at [1046, 377] on p "[STREET_ADDRESS][PERSON_NAME][PERSON_NAME]," at bounding box center [975, 388] width 189 height 27
